Goal: Task Accomplishment & Management: Use online tool/utility

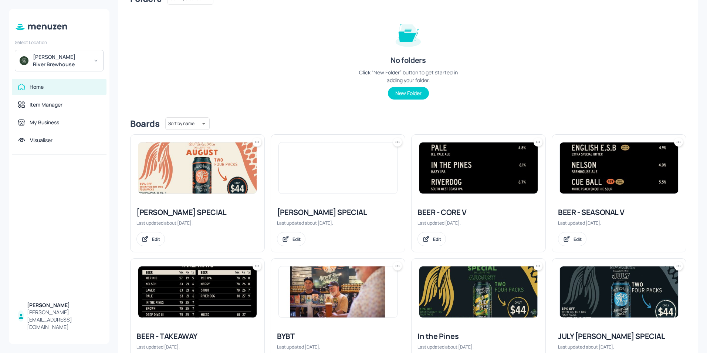
scroll to position [148, 0]
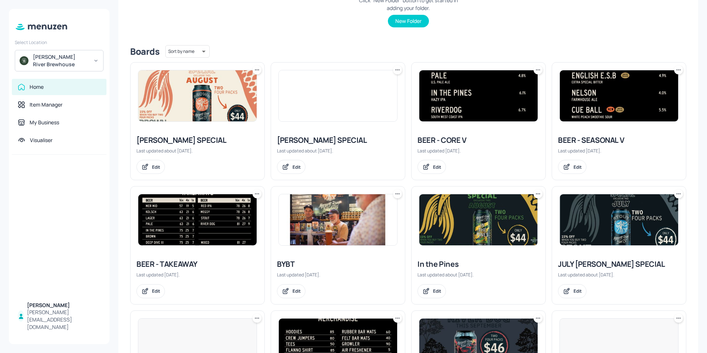
click at [608, 103] on img at bounding box center [619, 95] width 118 height 51
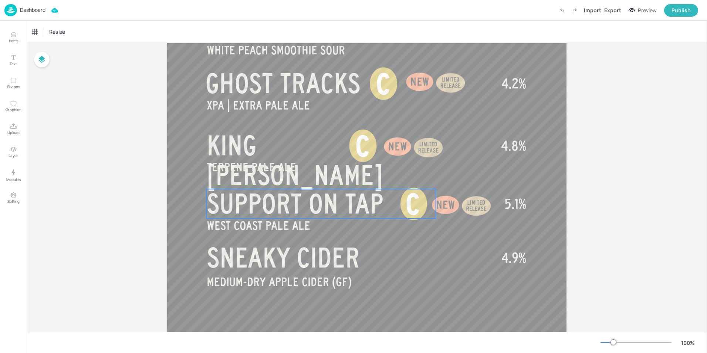
scroll to position [444, 0]
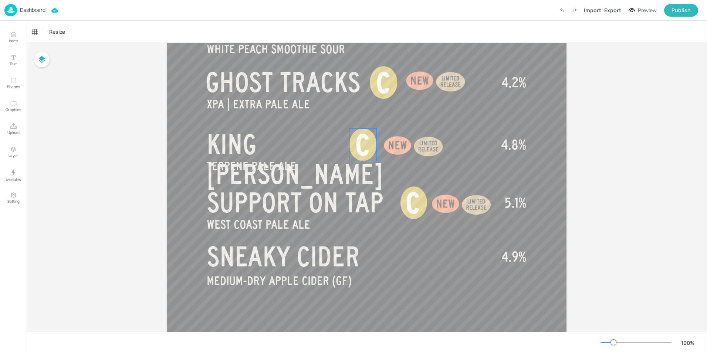
click at [371, 148] on div at bounding box center [362, 144] width 27 height 33
click at [357, 144] on span "C" at bounding box center [363, 145] width 14 height 31
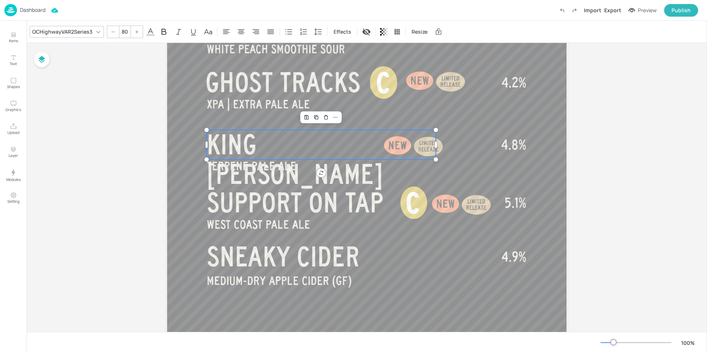
click at [280, 143] on span "KING [PERSON_NAME]" at bounding box center [295, 159] width 176 height 59
click at [340, 149] on p "KING [PERSON_NAME]" at bounding box center [321, 159] width 229 height 59
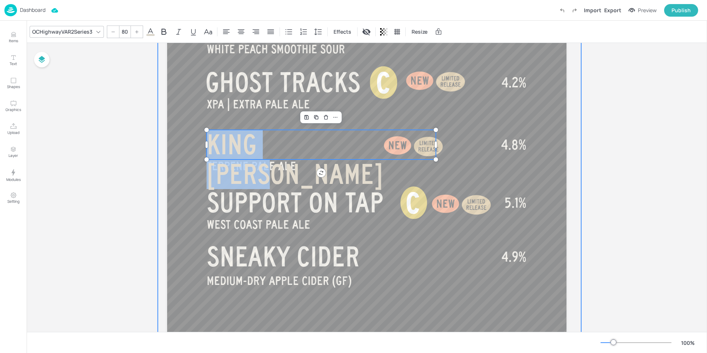
drag, startPoint x: 342, startPoint y: 147, endPoint x: 201, endPoint y: 137, distance: 141.7
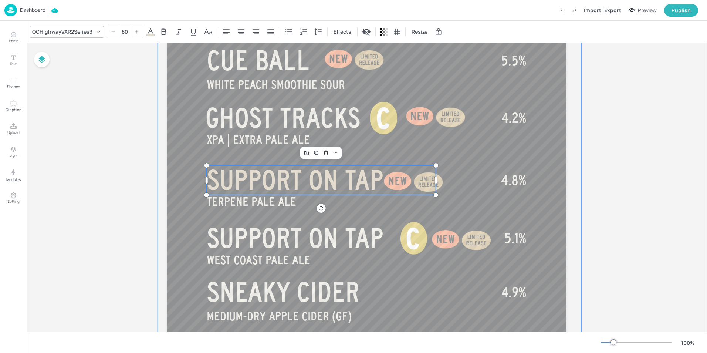
scroll to position [421, 0]
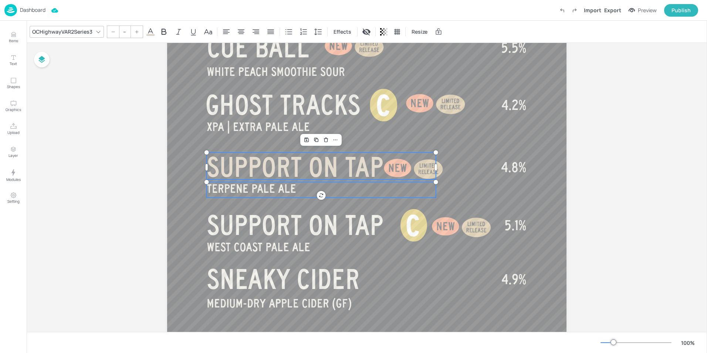
type input "35"
click at [285, 184] on span "TERPENE PALE ALE" at bounding box center [252, 188] width 90 height 13
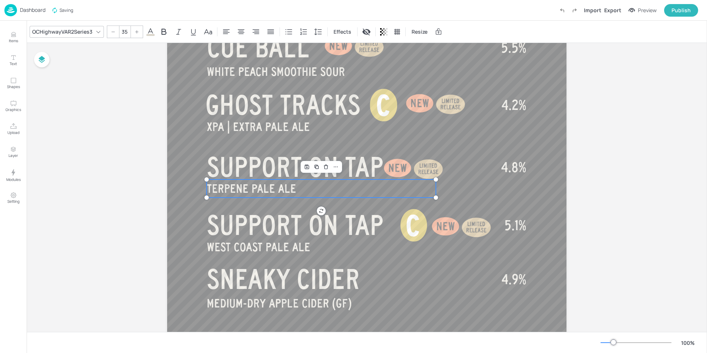
click at [285, 184] on span "TERPENE PALE ALE" at bounding box center [252, 188] width 90 height 13
drag, startPoint x: 293, startPoint y: 188, endPoint x: 208, endPoint y: 183, distance: 86.0
click at [208, 183] on div "DOUBLE IPA 8 BALL RE-RACKED SIMCOE | SINGLE HOP PALE ALE DEEP DIVE III INDIAN S…" at bounding box center [367, 0] width 400 height 710
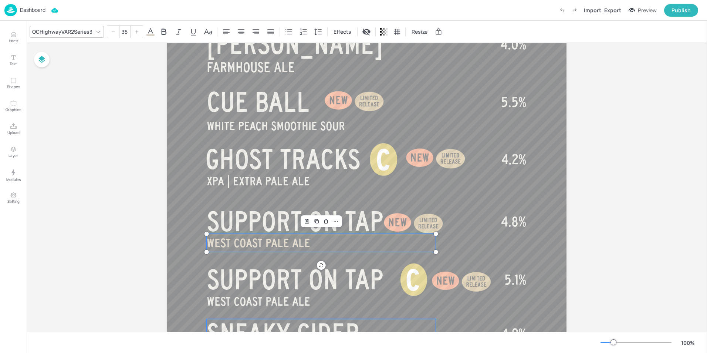
scroll to position [434, 0]
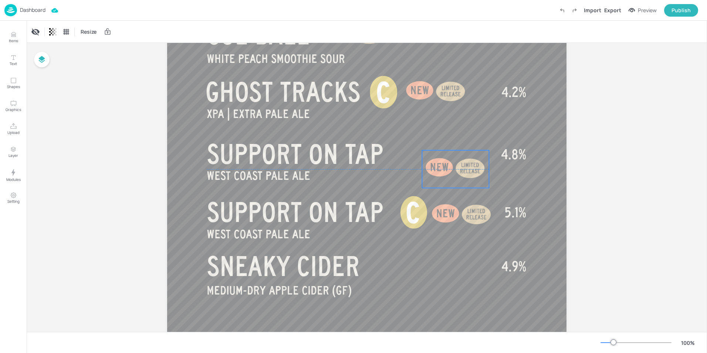
drag, startPoint x: 432, startPoint y: 154, endPoint x: 474, endPoint y: 165, distance: 43.5
click at [474, 165] on div at bounding box center [470, 168] width 37 height 37
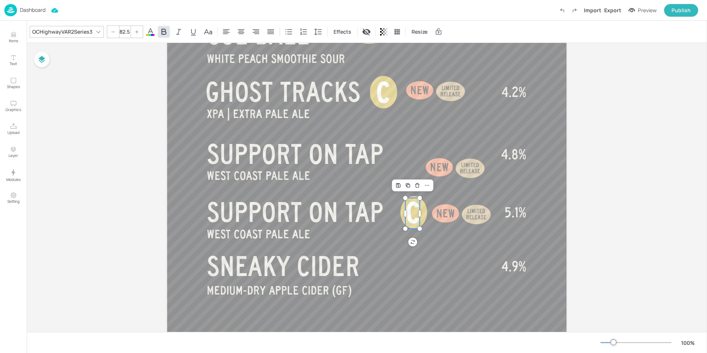
click at [410, 205] on span "C" at bounding box center [413, 213] width 14 height 31
click at [427, 186] on icon at bounding box center [427, 185] width 6 height 6
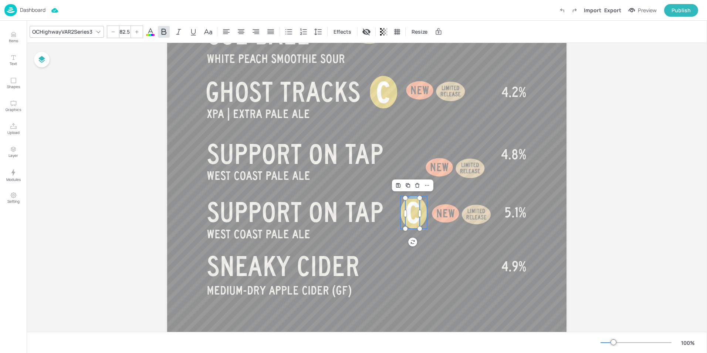
click at [422, 213] on div at bounding box center [414, 212] width 27 height 33
click at [412, 215] on span "C" at bounding box center [413, 213] width 14 height 31
click at [401, 212] on div at bounding box center [414, 212] width 27 height 33
click at [398, 184] on div "Group" at bounding box center [395, 184] width 22 height 10
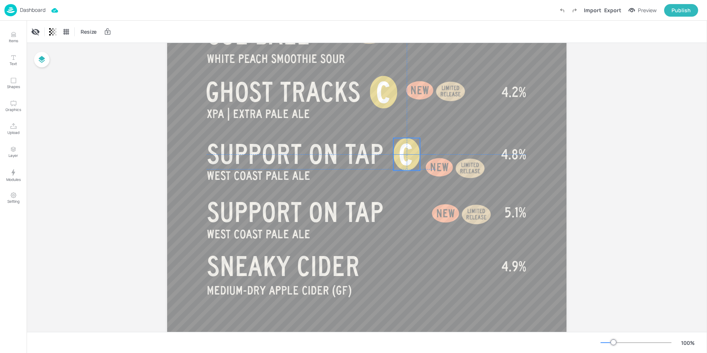
drag, startPoint x: 419, startPoint y: 215, endPoint x: 411, endPoint y: 156, distance: 60.1
click at [411, 156] on span "C" at bounding box center [406, 154] width 14 height 31
drag, startPoint x: 463, startPoint y: 169, endPoint x: 465, endPoint y: 155, distance: 13.4
click at [465, 155] on div at bounding box center [472, 156] width 37 height 37
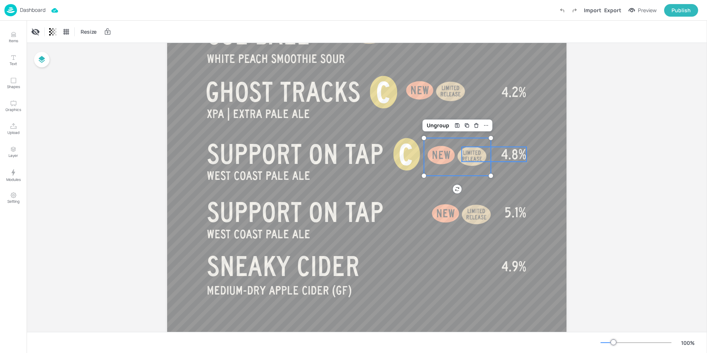
click at [514, 156] on span "4.8%" at bounding box center [513, 154] width 25 height 15
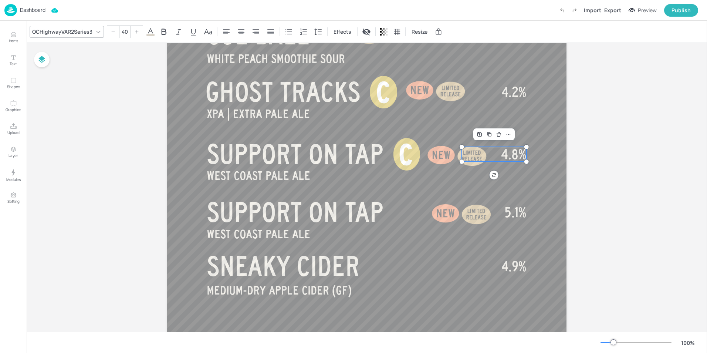
click at [514, 156] on span "4.8%" at bounding box center [513, 154] width 25 height 15
click at [506, 154] on span "4.8%" at bounding box center [513, 154] width 25 height 15
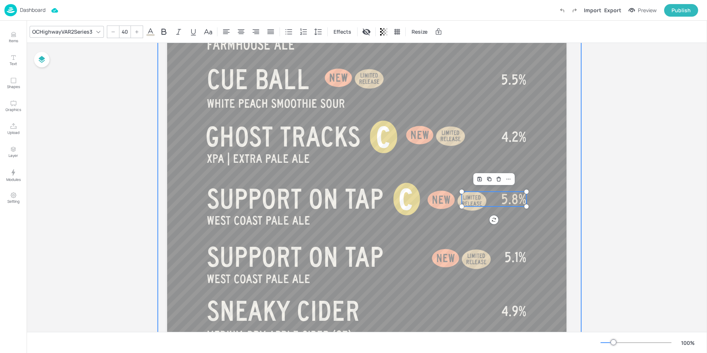
scroll to position [345, 0]
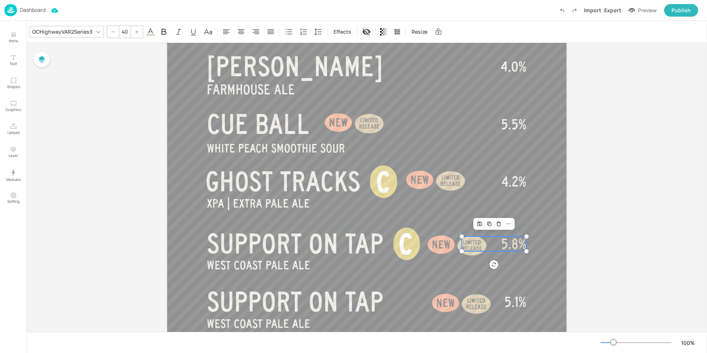
click at [517, 242] on span "5.8%" at bounding box center [513, 243] width 25 height 15
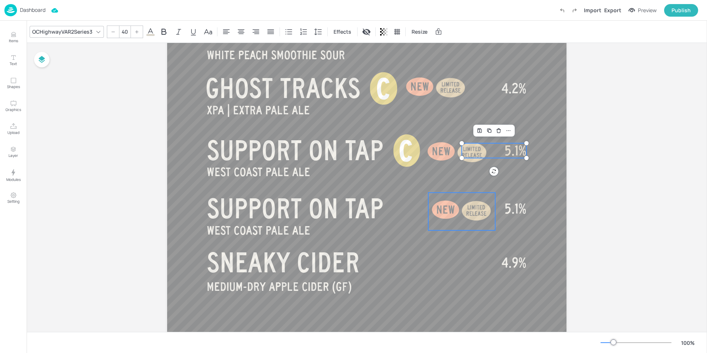
scroll to position [451, 0]
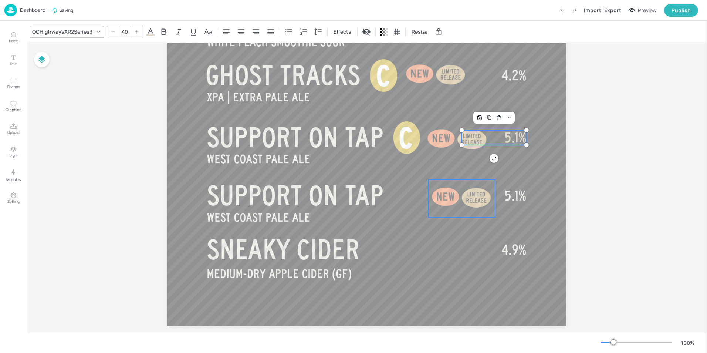
click at [454, 201] on div at bounding box center [445, 197] width 35 height 35
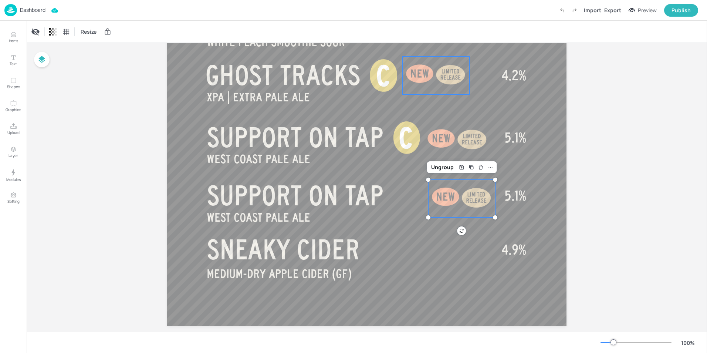
click at [433, 76] on div at bounding box center [451, 75] width 37 height 37
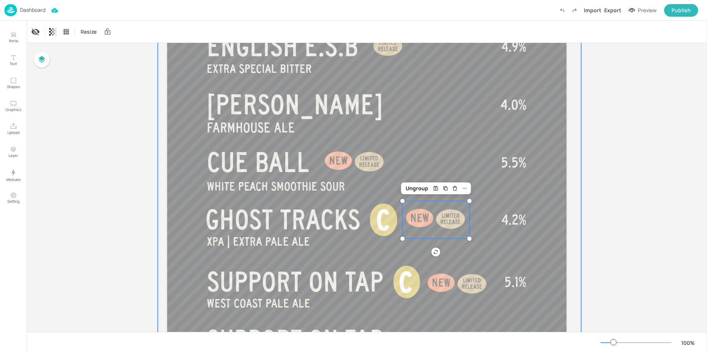
scroll to position [303, 0]
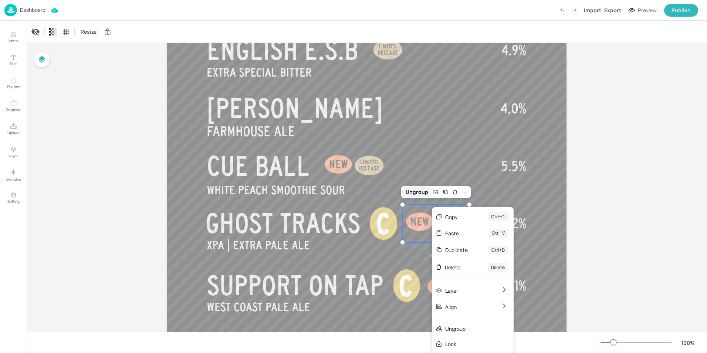
click at [414, 195] on div "Ungroup" at bounding box center [417, 192] width 28 height 10
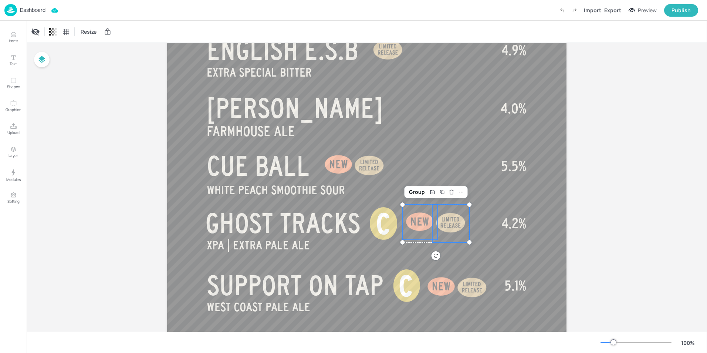
click at [417, 227] on div at bounding box center [420, 222] width 35 height 35
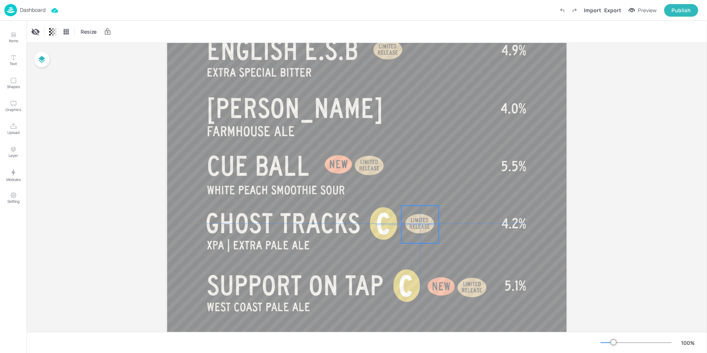
drag, startPoint x: 444, startPoint y: 228, endPoint x: 414, endPoint y: 228, distance: 30.3
click at [414, 228] on div at bounding box center [420, 224] width 37 height 37
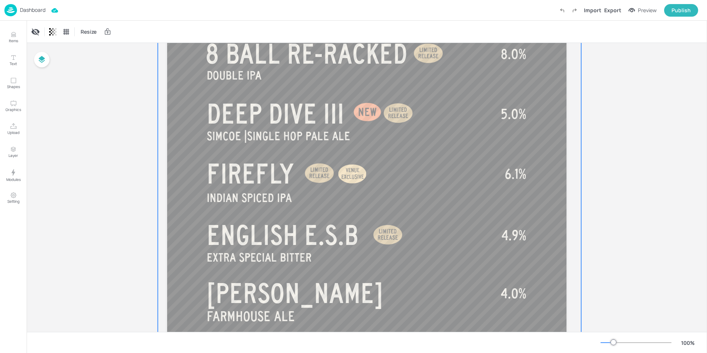
scroll to position [44, 0]
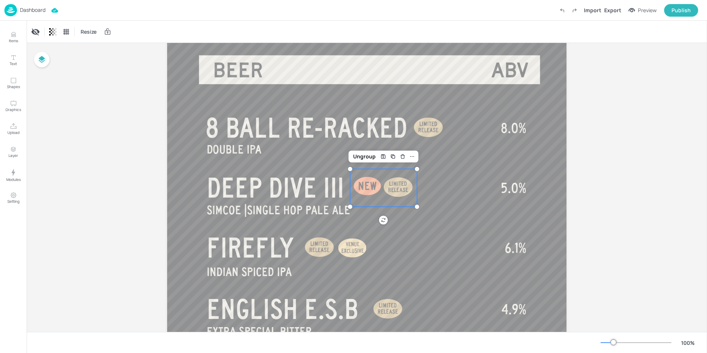
click at [368, 185] on div at bounding box center [367, 186] width 35 height 35
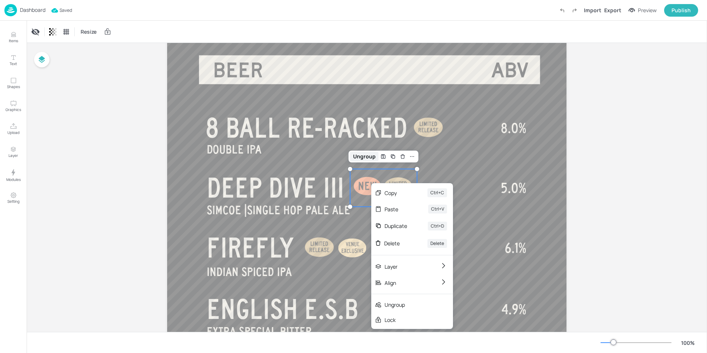
click at [368, 155] on div "Ungroup" at bounding box center [364, 157] width 28 height 10
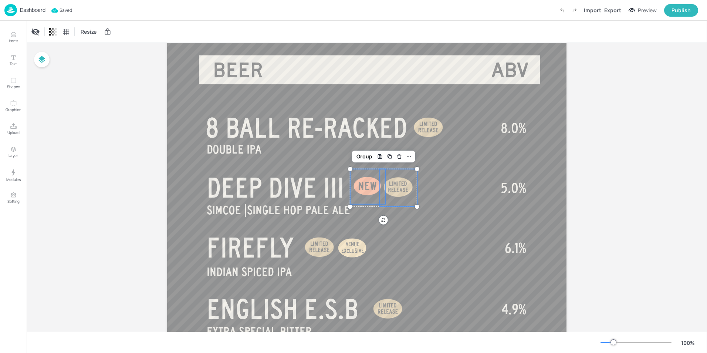
click at [366, 187] on div at bounding box center [367, 186] width 35 height 35
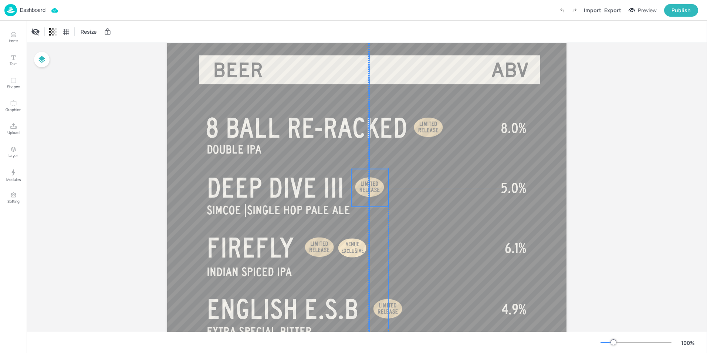
drag, startPoint x: 392, startPoint y: 188, endPoint x: 366, endPoint y: 186, distance: 25.6
click at [366, 186] on div at bounding box center [369, 187] width 37 height 37
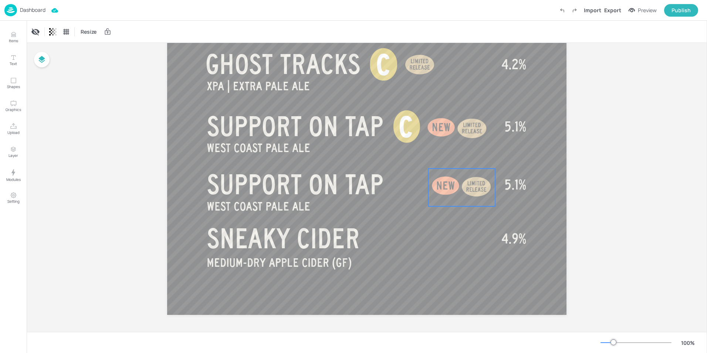
scroll to position [464, 0]
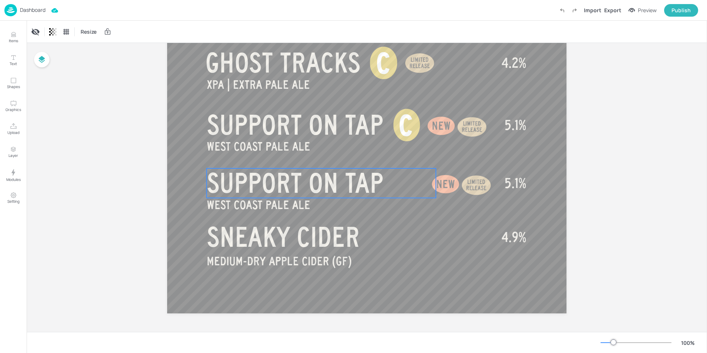
click at [340, 184] on span "SUPPORT ON TAP" at bounding box center [295, 183] width 177 height 30
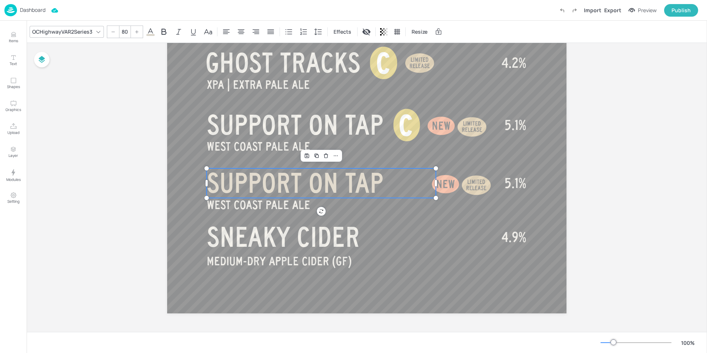
click at [375, 184] on span "SUPPORT ON TAP" at bounding box center [295, 183] width 177 height 30
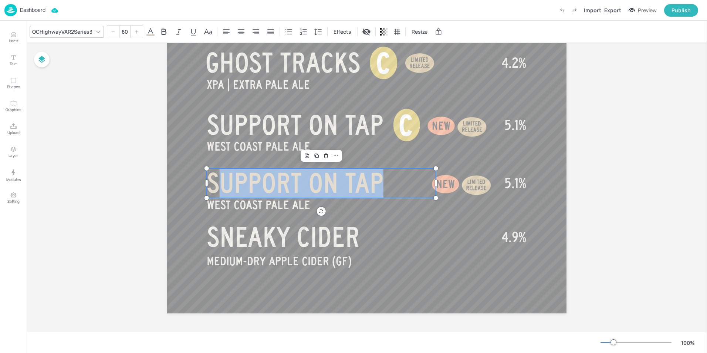
drag, startPoint x: 381, startPoint y: 183, endPoint x: 225, endPoint y: 188, distance: 156.2
click at [225, 188] on span "SUPPORT ON TAP" at bounding box center [295, 183] width 177 height 30
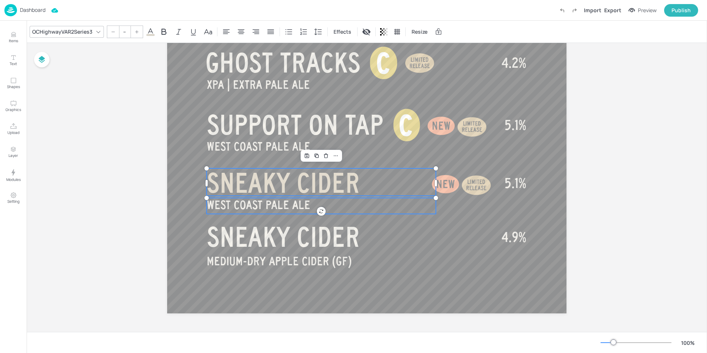
type input "35"
click at [250, 206] on span "WEST COAST PALE ALE" at bounding box center [259, 204] width 104 height 13
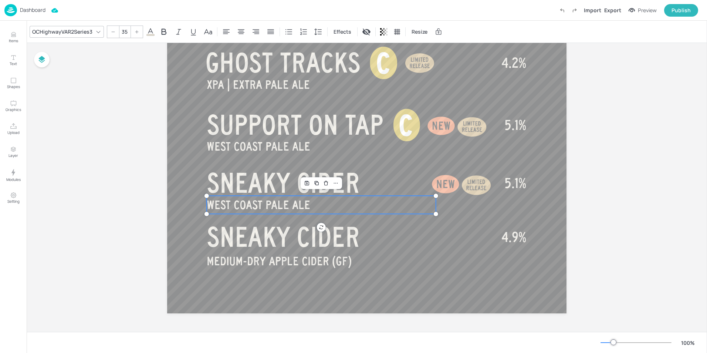
click at [250, 206] on span "WEST COAST PALE ALE" at bounding box center [259, 204] width 104 height 13
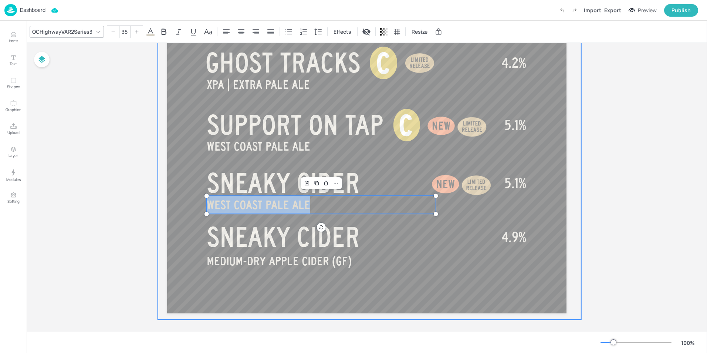
drag, startPoint x: 310, startPoint y: 207, endPoint x: 200, endPoint y: 212, distance: 110.0
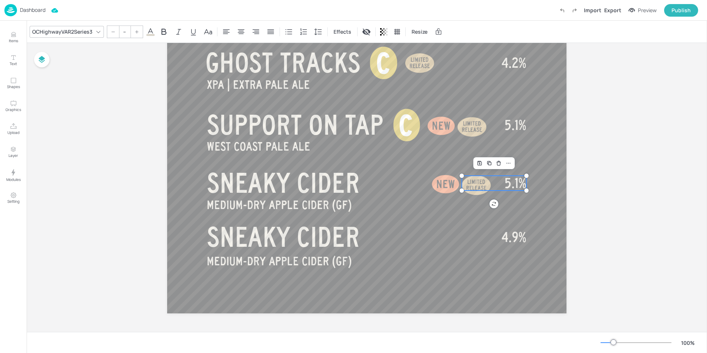
type input "40"
click at [513, 188] on span "5.1%" at bounding box center [516, 183] width 22 height 15
click at [509, 184] on span "5.1%" at bounding box center [516, 183] width 22 height 15
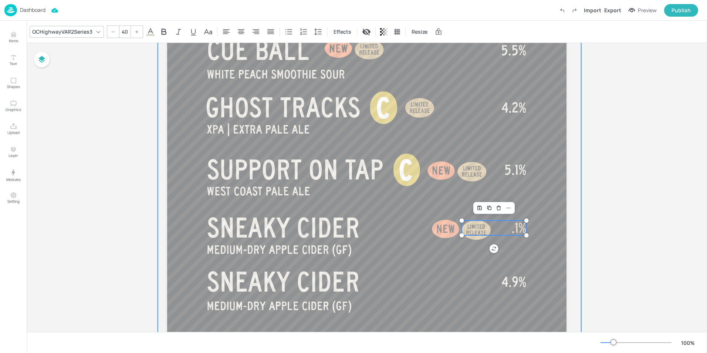
scroll to position [374, 0]
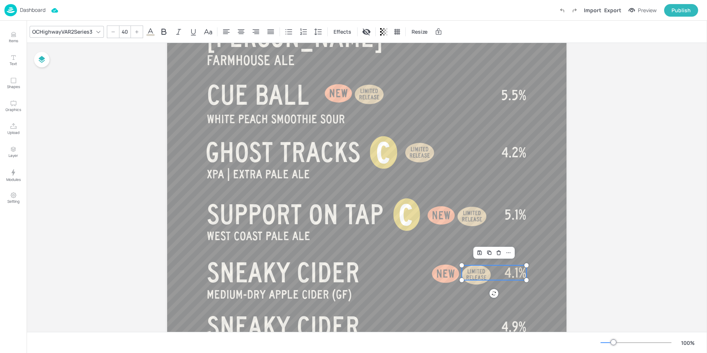
click at [518, 274] on span "4.1%" at bounding box center [516, 272] width 22 height 15
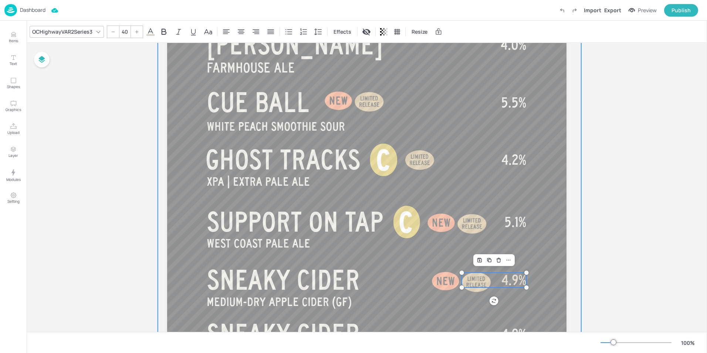
scroll to position [435, 0]
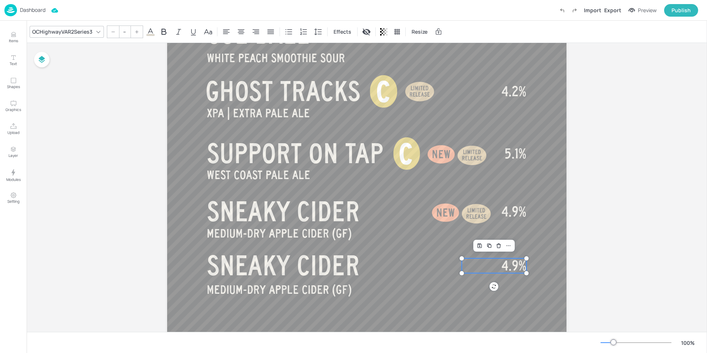
type input "40"
click at [505, 270] on span "4.9%" at bounding box center [514, 265] width 25 height 15
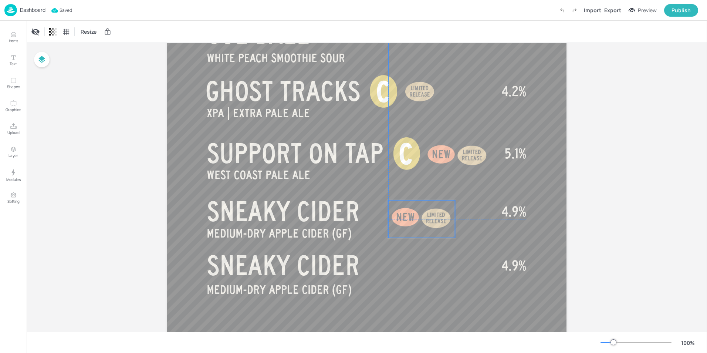
drag, startPoint x: 463, startPoint y: 212, endPoint x: 421, endPoint y: 216, distance: 41.6
click at [421, 216] on div at bounding box center [436, 218] width 37 height 37
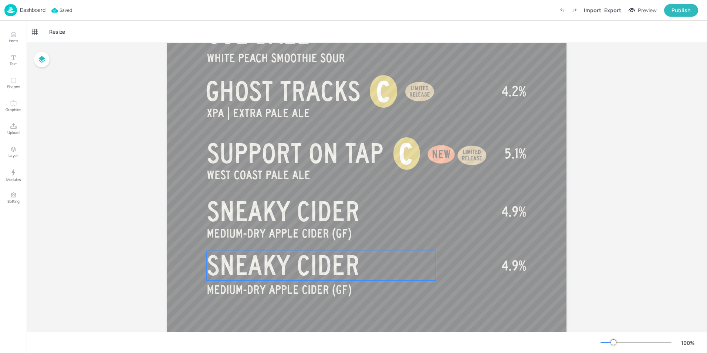
click at [319, 270] on span "SNEAKY CIDER" at bounding box center [283, 266] width 153 height 30
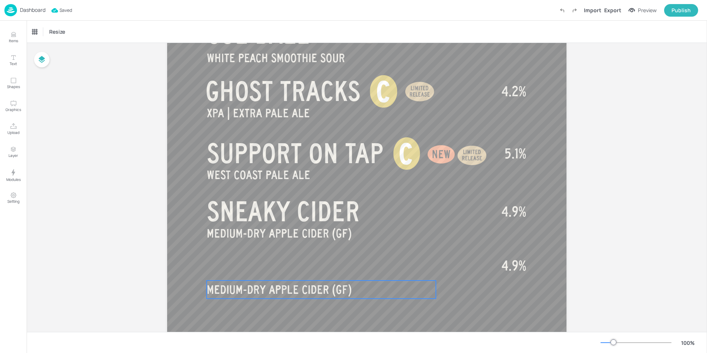
click at [325, 291] on span "MEDIUM-DRY APPLE CIDER (GF)" at bounding box center [279, 289] width 145 height 13
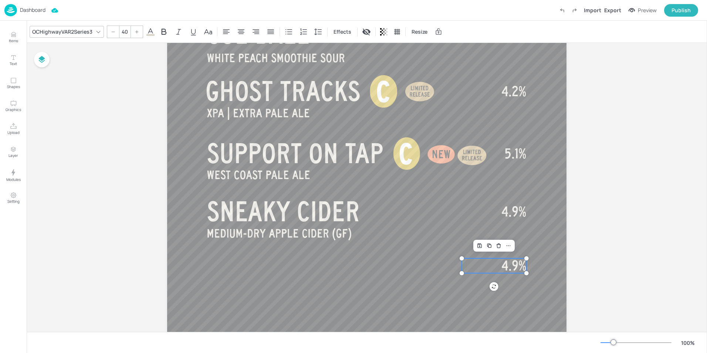
click at [508, 263] on span "4.9%" at bounding box center [514, 265] width 25 height 15
click at [511, 212] on span "4.9%" at bounding box center [514, 211] width 25 height 15
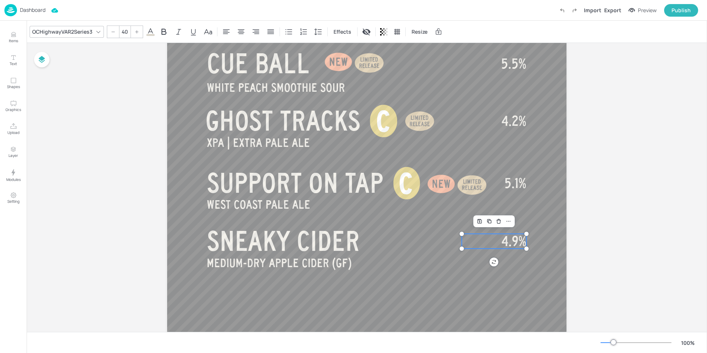
scroll to position [390, 0]
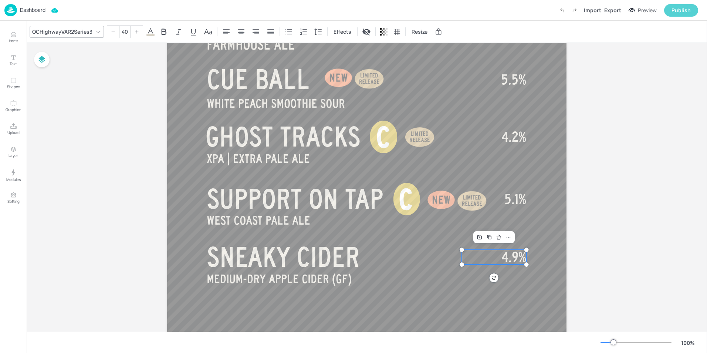
click at [689, 11] on div "Publish" at bounding box center [681, 10] width 19 height 8
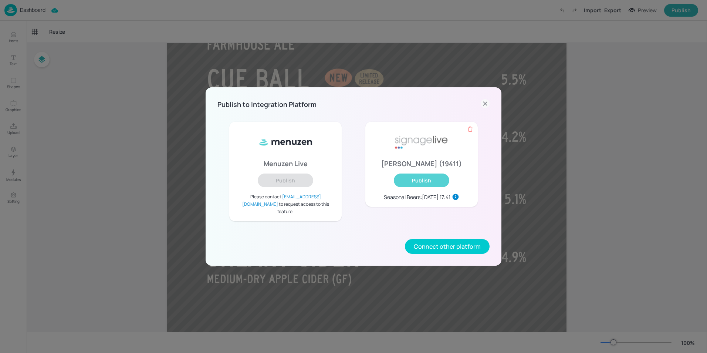
click at [416, 187] on button "Publish" at bounding box center [421, 181] width 55 height 14
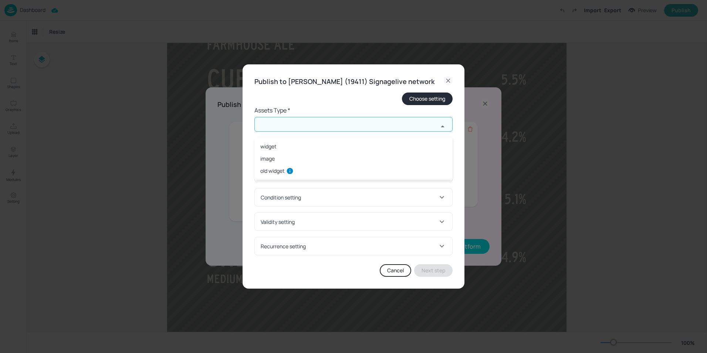
click at [344, 124] on input "text" at bounding box center [347, 124] width 184 height 15
click at [264, 148] on li "widget" at bounding box center [354, 146] width 198 height 12
type input "widget"
